Goal: Task Accomplishment & Management: Manage account settings

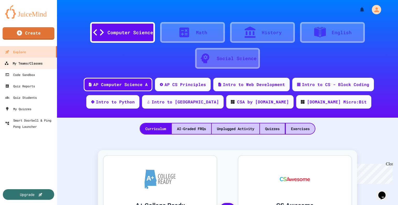
click at [26, 59] on link "My Teams/Classes" at bounding box center [28, 63] width 59 height 12
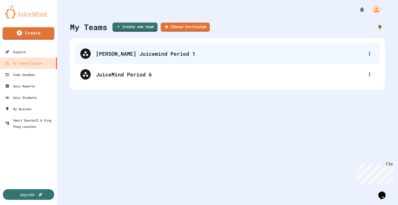
click at [164, 54] on div "[PERSON_NAME] Juicemind Period 1" at bounding box center [230, 54] width 268 height 8
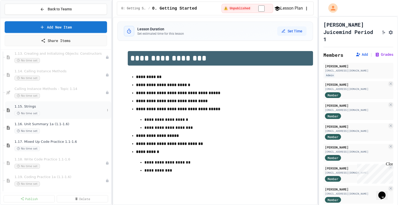
scroll to position [362, 0]
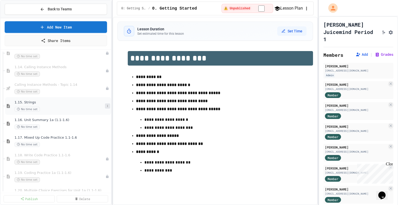
click at [107, 106] on icon at bounding box center [107, 106] width 1 height 2
click at [218, 45] on div at bounding box center [199, 102] width 398 height 205
click at [106, 124] on icon at bounding box center [107, 123] width 3 height 3
click at [86, 182] on div at bounding box center [199, 102] width 398 height 205
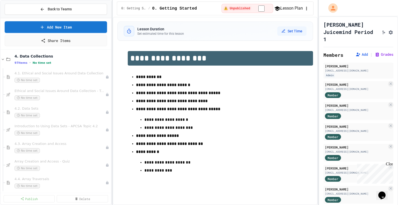
scroll to position [699, 0]
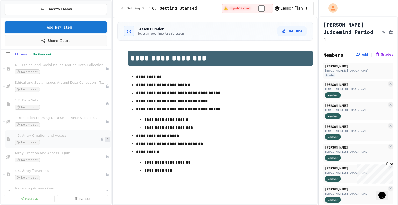
click at [106, 139] on icon at bounding box center [107, 138] width 3 height 3
click at [91, 167] on button "Publish" at bounding box center [93, 166] width 40 height 9
click at [68, 135] on span "4.3. Array Creation and Access" at bounding box center [59, 135] width 90 height 4
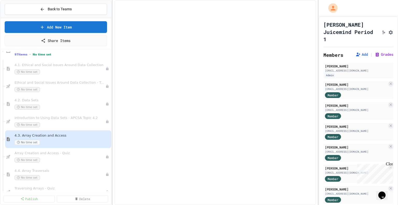
select select "***"
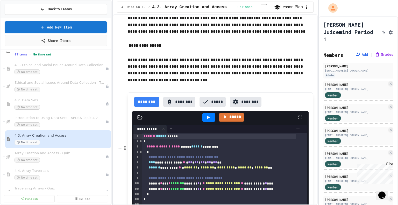
scroll to position [3753, 0]
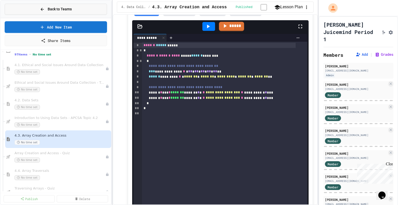
click at [67, 11] on span "Back to Teams" at bounding box center [60, 8] width 24 height 5
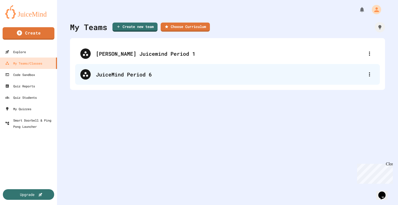
click at [117, 72] on div "JuiceMind Period 6" at bounding box center [230, 74] width 268 height 8
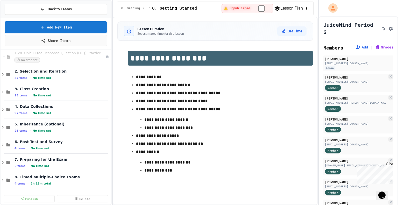
scroll to position [647, 0]
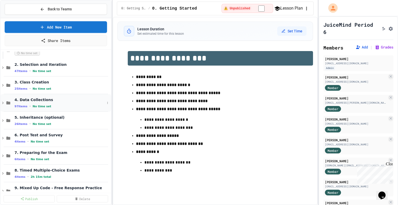
click at [29, 99] on span "4. Data Collections" at bounding box center [59, 99] width 90 height 5
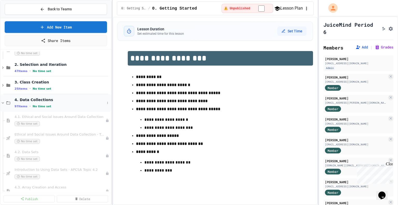
scroll to position [751, 0]
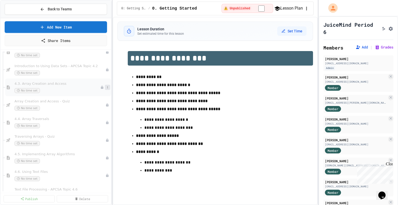
click at [106, 86] on icon at bounding box center [107, 87] width 3 height 3
click at [95, 115] on button "Publish" at bounding box center [93, 115] width 40 height 9
click at [42, 83] on span "4.3. Array Creation and Access" at bounding box center [59, 84] width 90 height 4
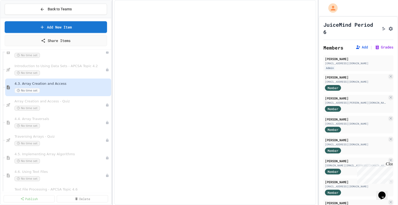
select select "***"
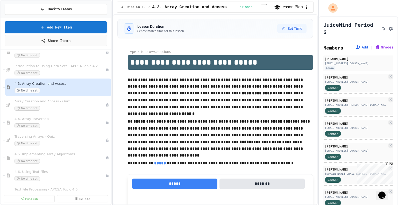
click at [267, 51] on p at bounding box center [220, 51] width 185 height 7
